Goal: Task Accomplishment & Management: Use online tool/utility

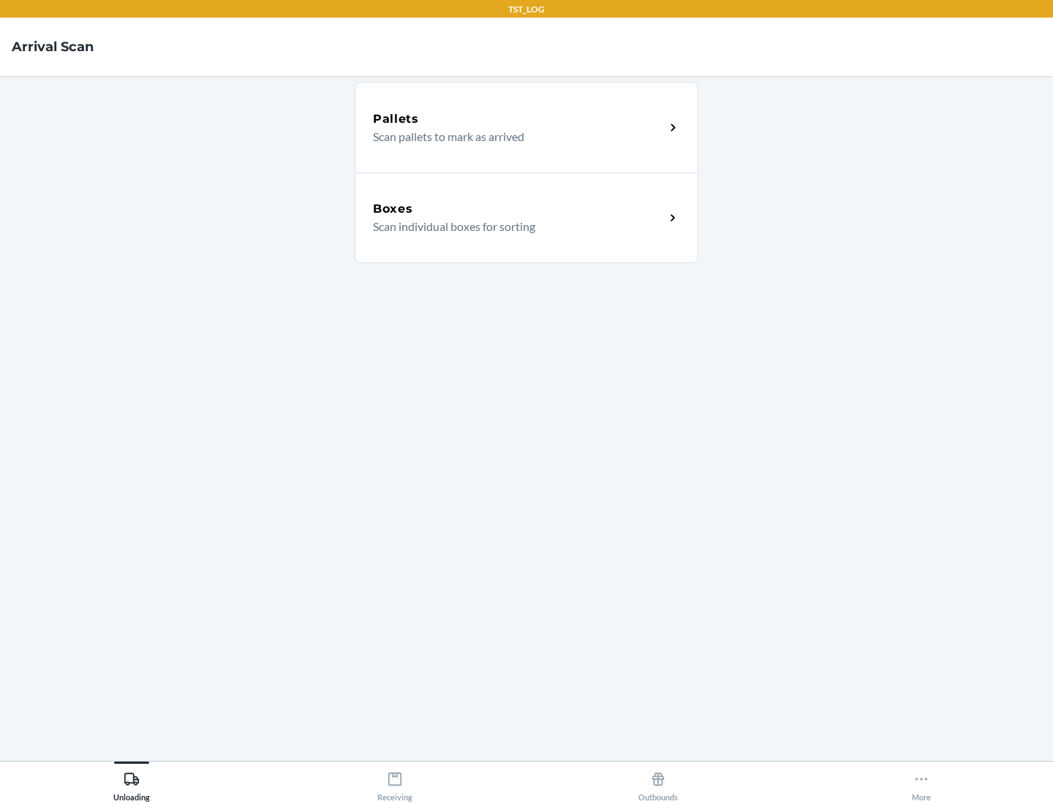
click at [518, 209] on div "Boxes" at bounding box center [519, 209] width 292 height 18
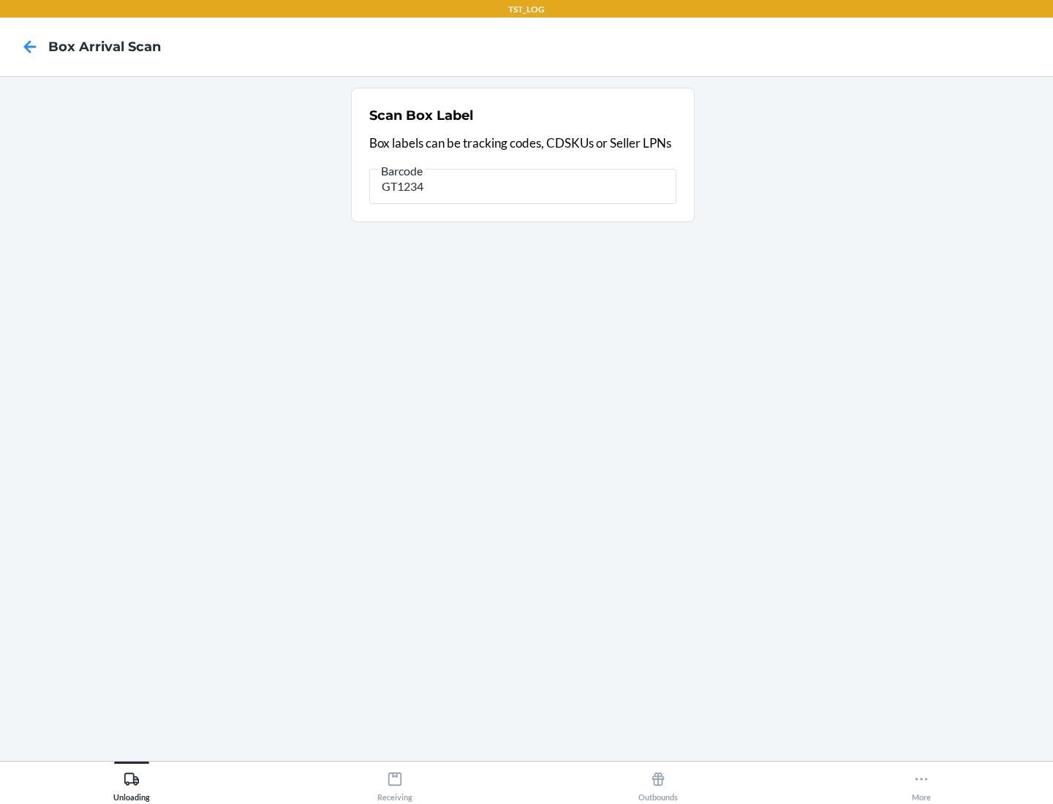
type input "GT1234"
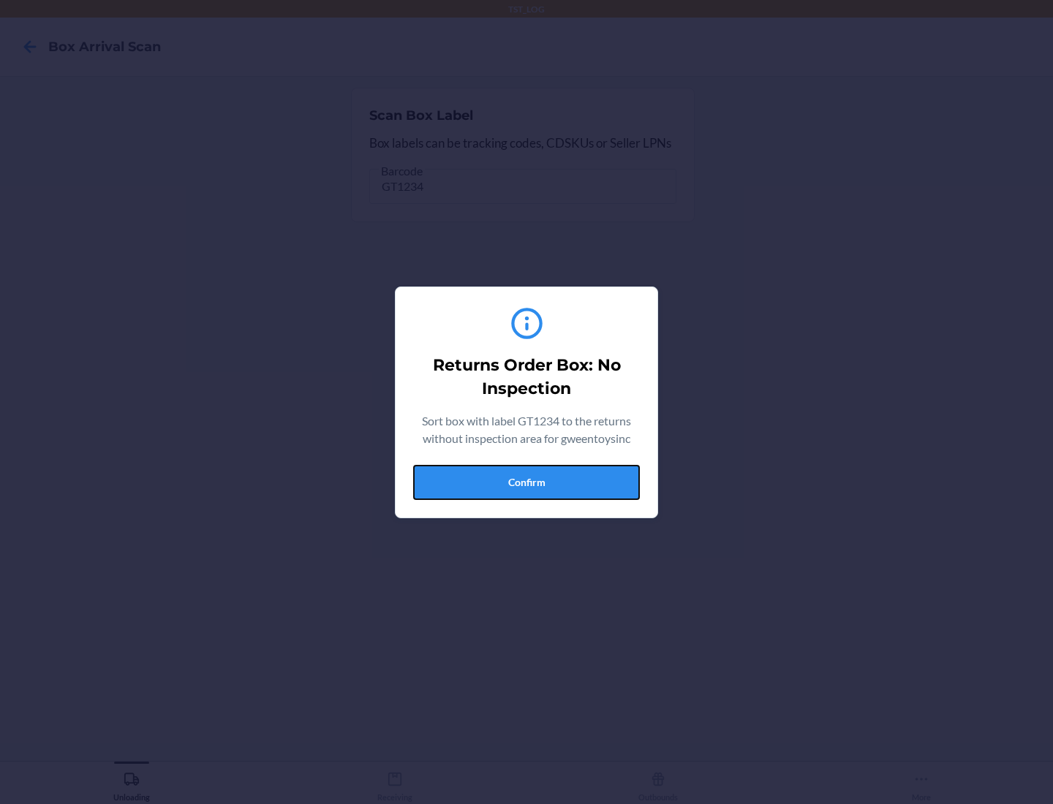
click at [526, 482] on button "Confirm" at bounding box center [526, 482] width 227 height 35
